Goal: Information Seeking & Learning: Compare options

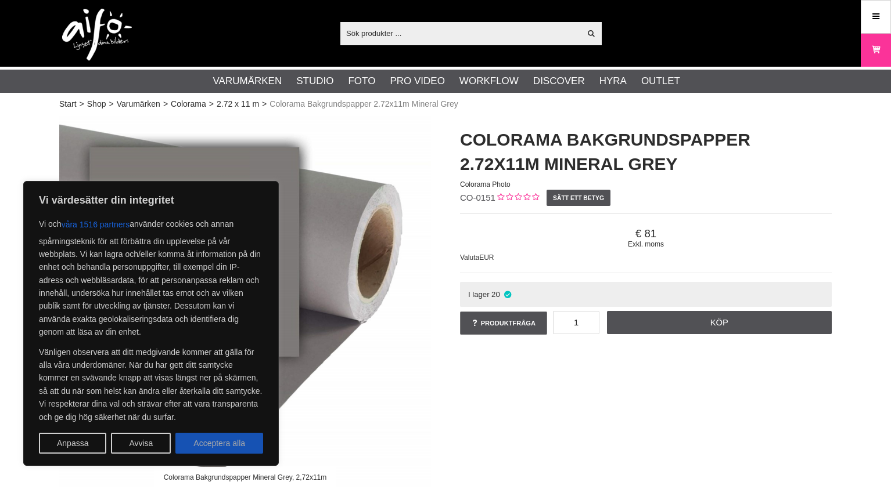
click at [242, 437] on button "Acceptera alla" at bounding box center [219, 443] width 88 height 21
checkbox input "true"
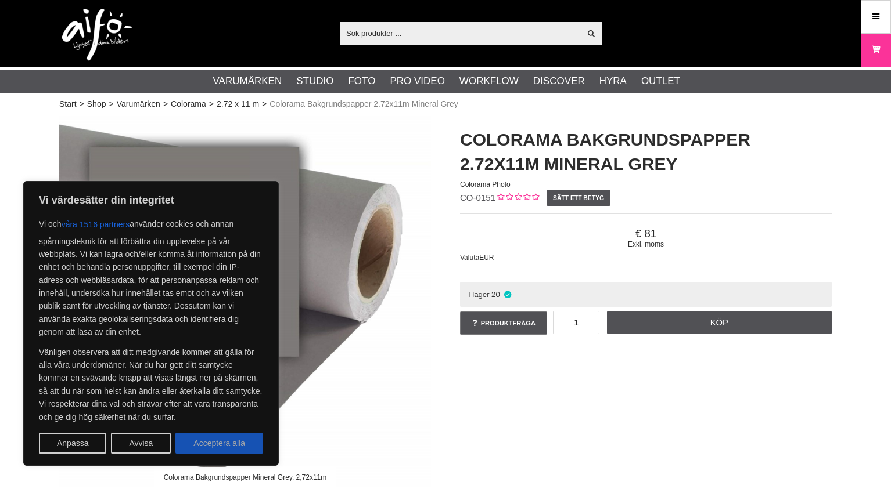
checkbox input "true"
